Goal: Navigation & Orientation: Find specific page/section

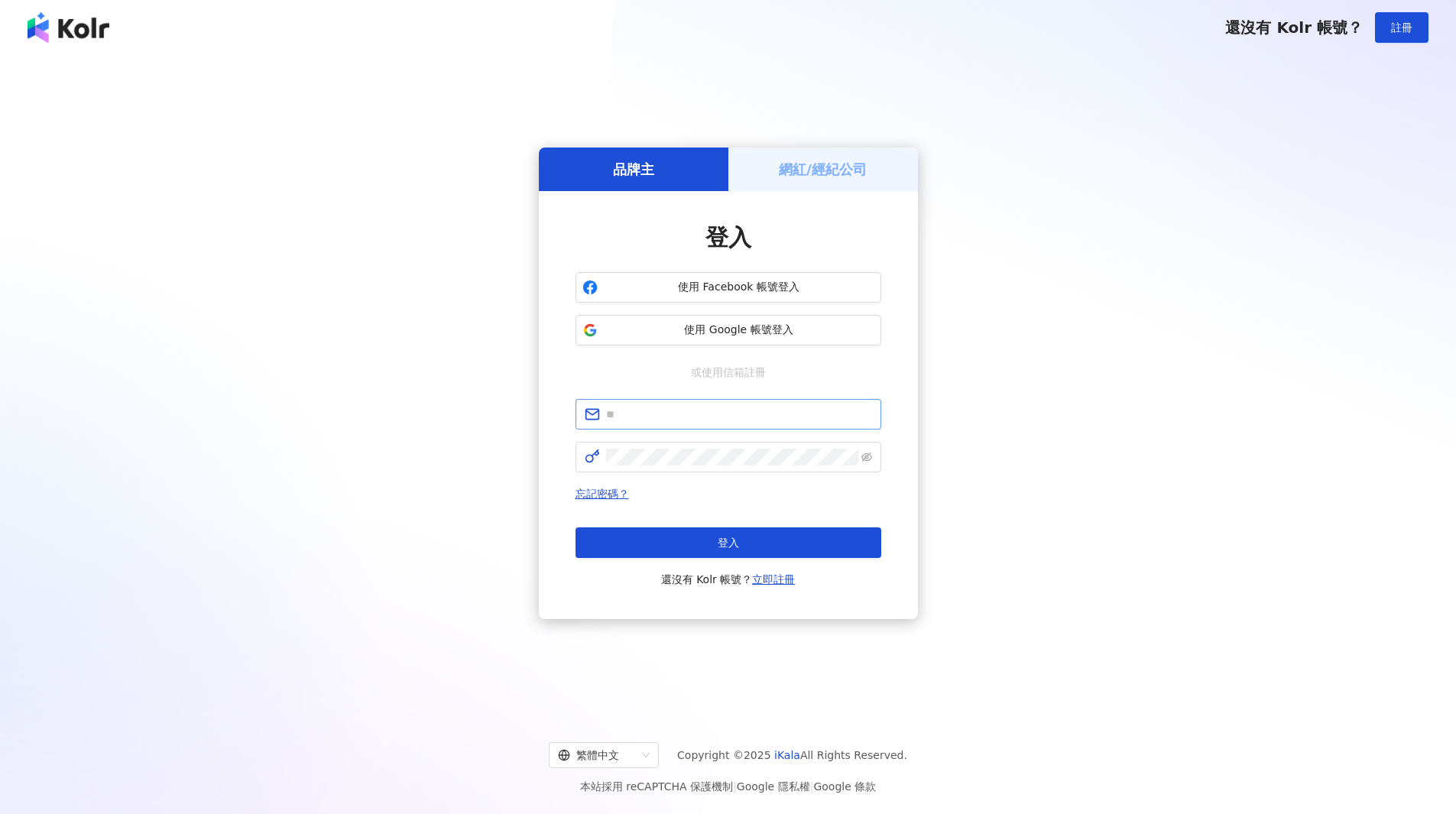
click at [726, 427] on span at bounding box center [728, 414] width 306 height 31
click at [726, 412] on input "text" at bounding box center [739, 413] width 266 height 16
click at [301, 771] on div "繁體中文 Copyright © 2025 iKala All Rights Reserved. 本站採用 reCAPTCHA 保護機制 | Google 隱…" at bounding box center [728, 762] width 1456 height 103
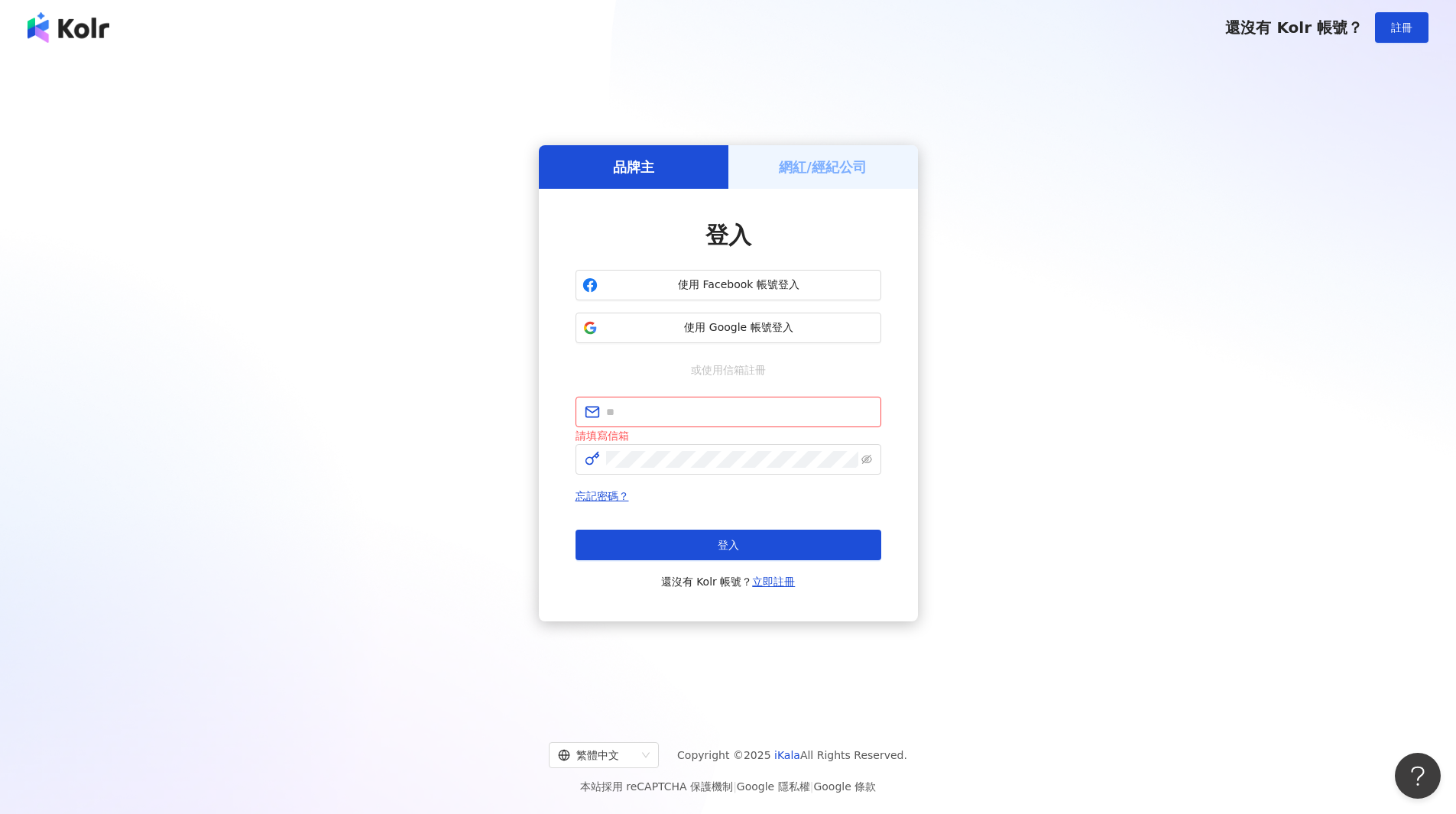
click at [94, 28] on img at bounding box center [68, 27] width 81 height 31
click at [792, 391] on div "登入 使用 Facebook 帳號登入 使用 Google 帳號登入 或使用信箱註冊 請填寫信箱 忘記密碼？ 登入 還沒有 Kolr 帳號？ 立即註冊" at bounding box center [728, 405] width 306 height 371
click at [781, 416] on input "text" at bounding box center [739, 411] width 266 height 16
paste input "**********"
type input "**********"
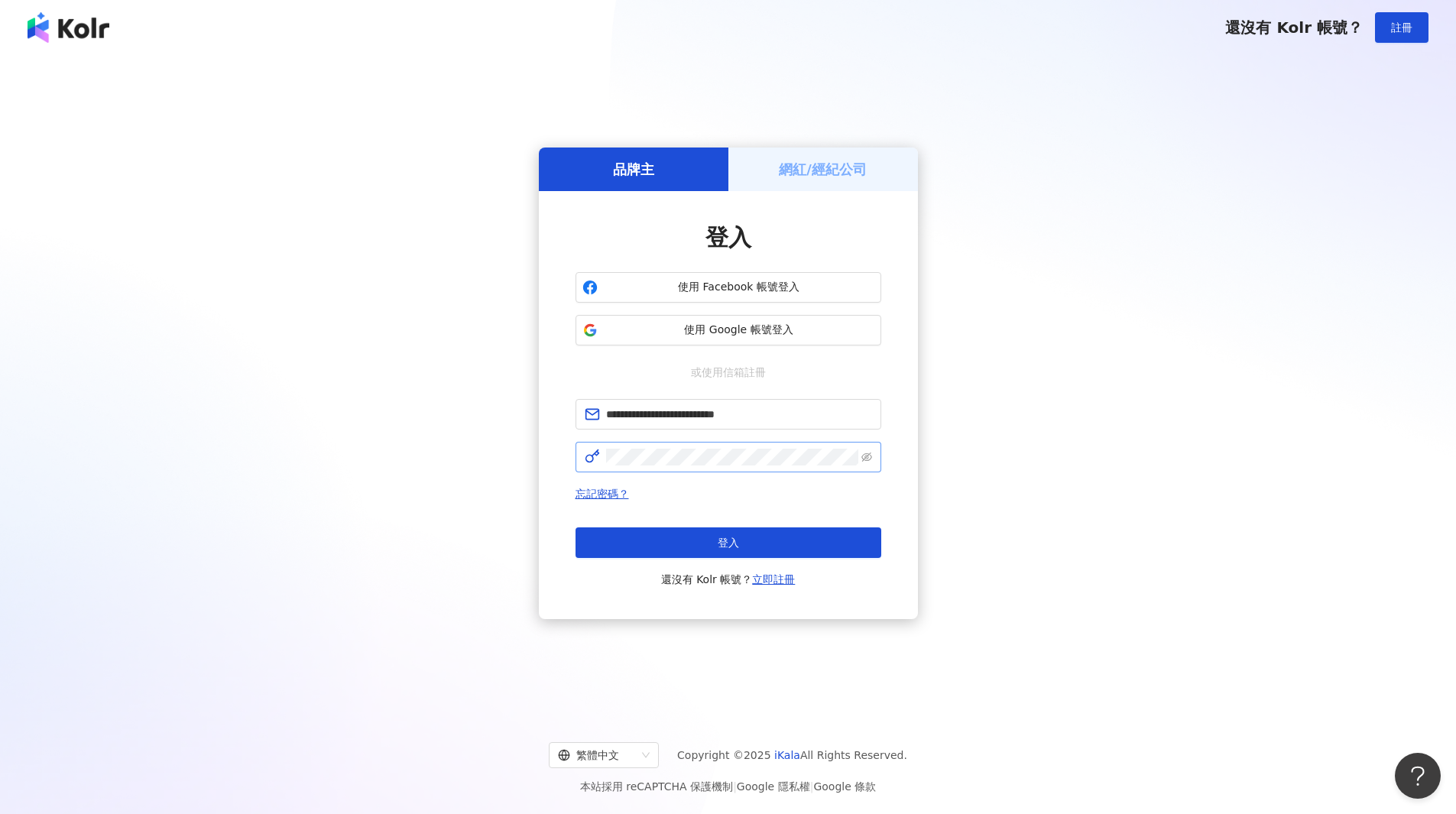
click at [719, 466] on span at bounding box center [728, 456] width 306 height 31
click at [716, 530] on button "登入" at bounding box center [728, 542] width 306 height 31
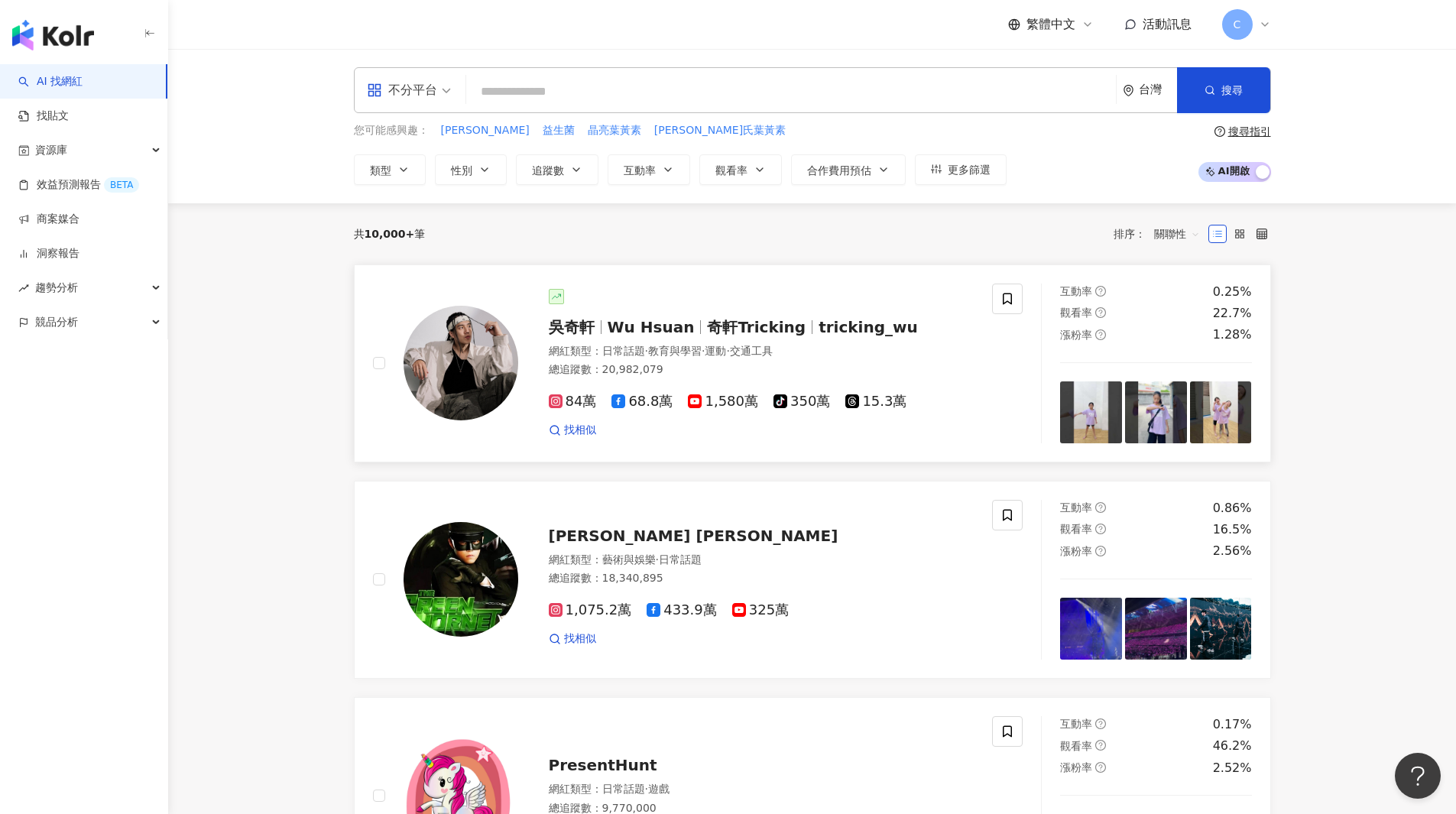
click at [633, 355] on span "日常話題" at bounding box center [623, 351] width 43 height 13
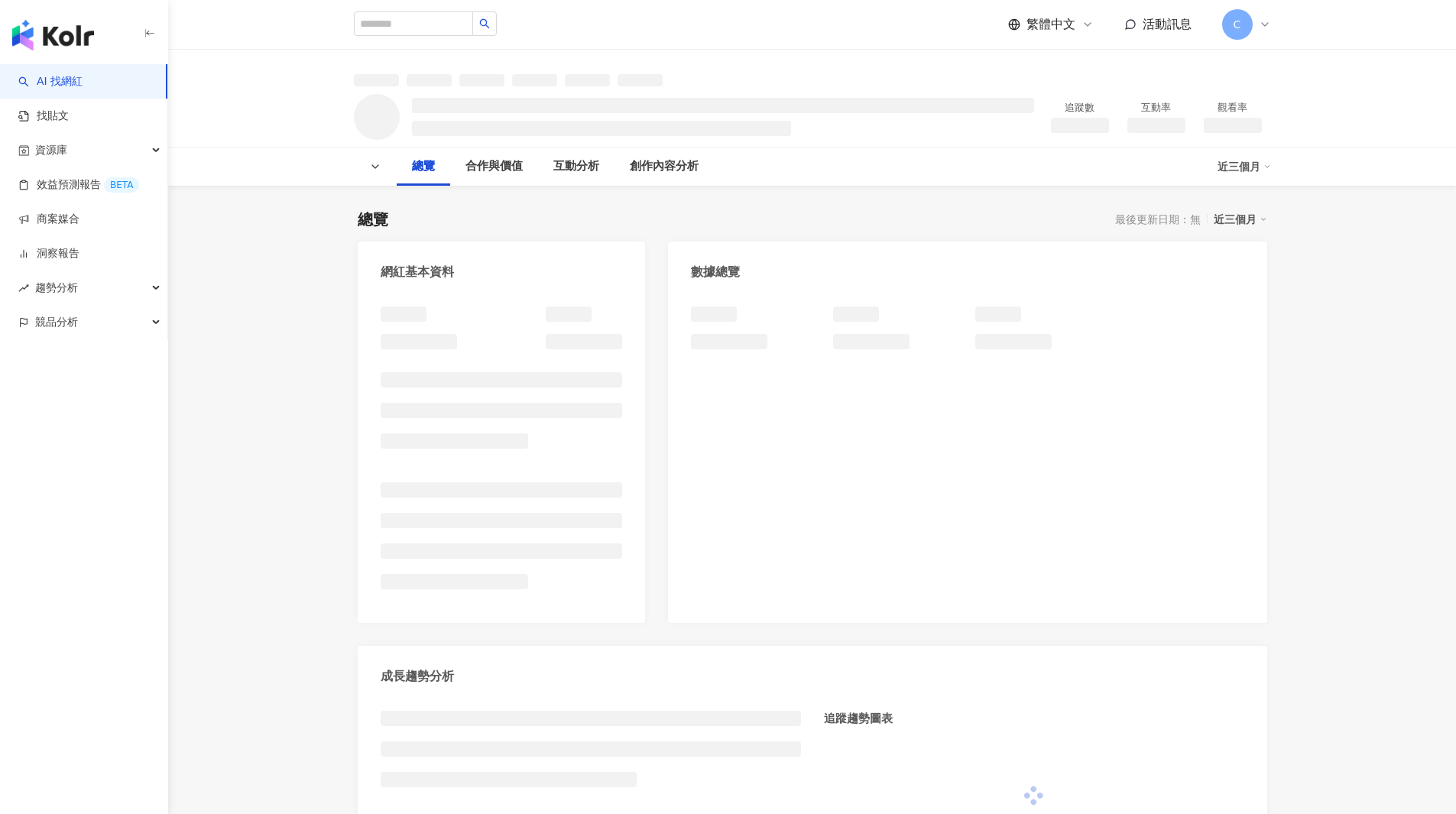
scroll to position [535, 0]
